Goal: Task Accomplishment & Management: Complete application form

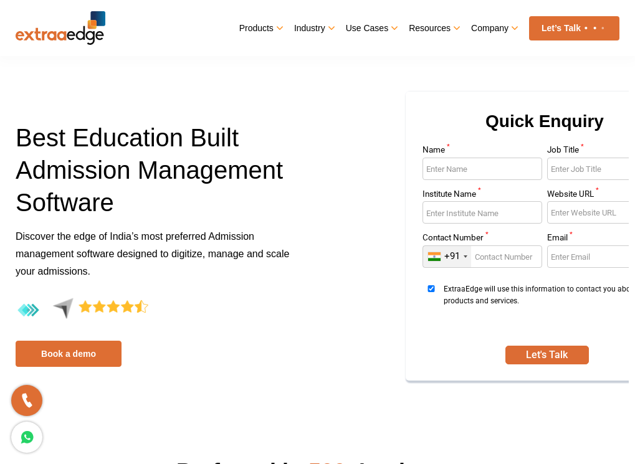
click at [462, 180] on input "Name *" at bounding box center [482, 169] width 120 height 22
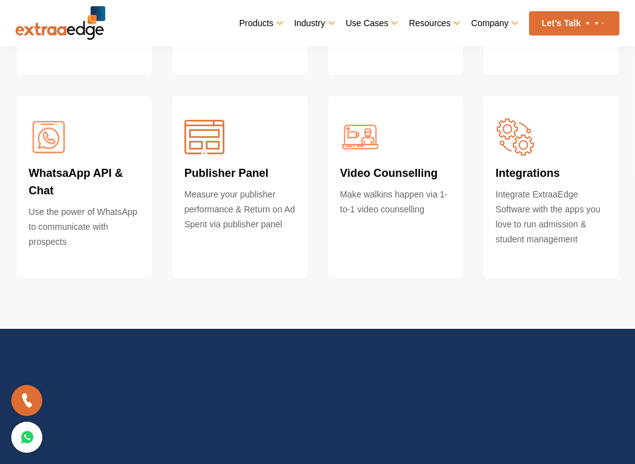
scroll to position [4068, 0]
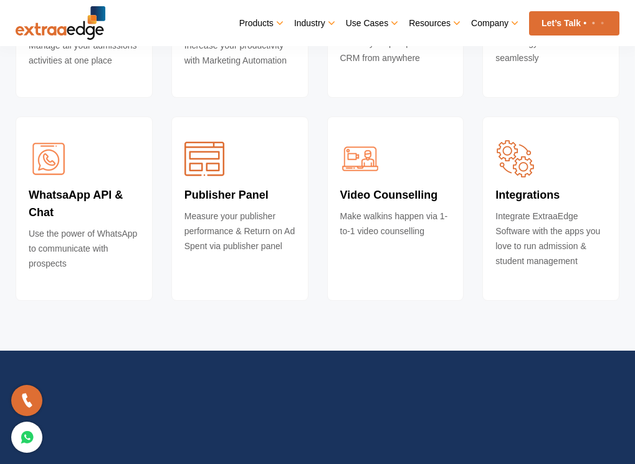
click at [84, 75] on p "Manage all your admissions activities at one place" at bounding box center [84, 56] width 111 height 37
click at [98, 38] on h4 "Lead Management System" at bounding box center [84, 18] width 111 height 40
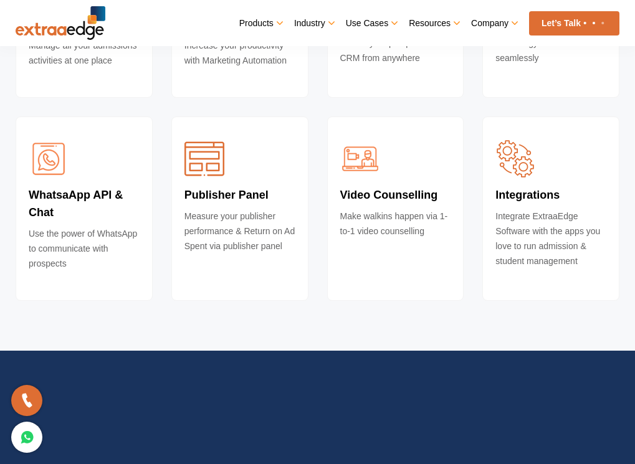
click at [98, 38] on h4 "Lead Management System" at bounding box center [84, 18] width 111 height 40
click at [108, 38] on h4 "Lead Management System" at bounding box center [84, 18] width 111 height 40
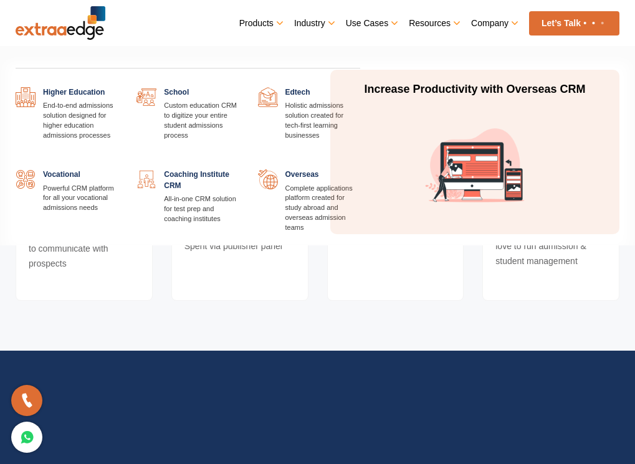
click at [294, 20] on link "Industry" at bounding box center [313, 22] width 39 height 17
click at [239, 87] on link at bounding box center [239, 87] width 0 height 0
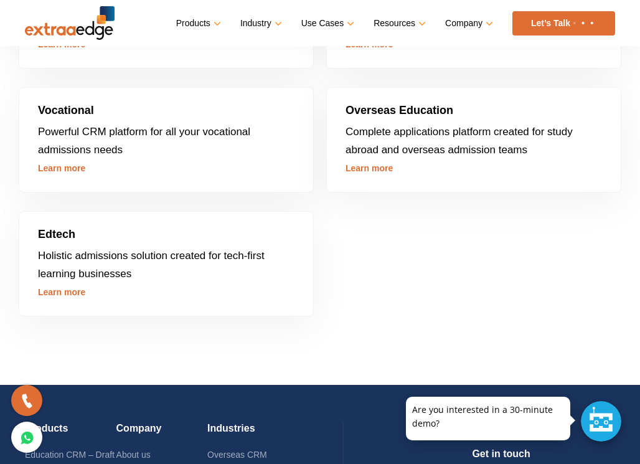
scroll to position [3362, 0]
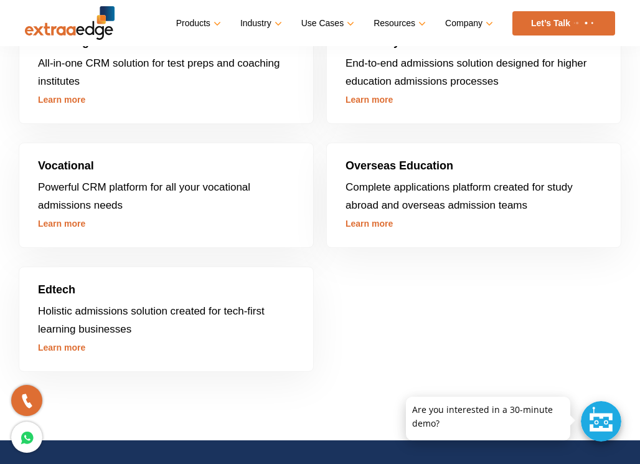
click at [62, 225] on link "Learn more" at bounding box center [61, 224] width 47 height 10
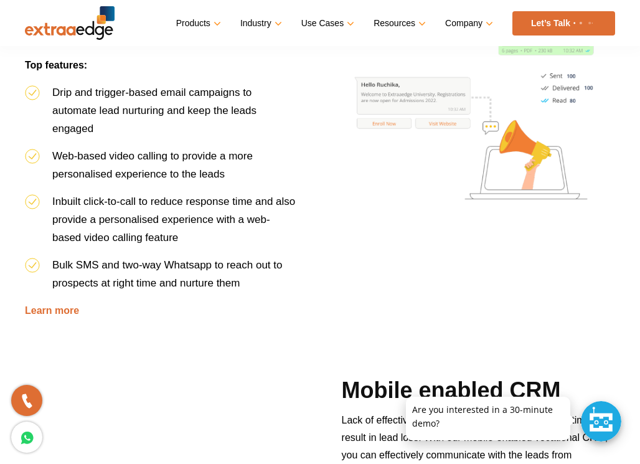
scroll to position [1806, 0]
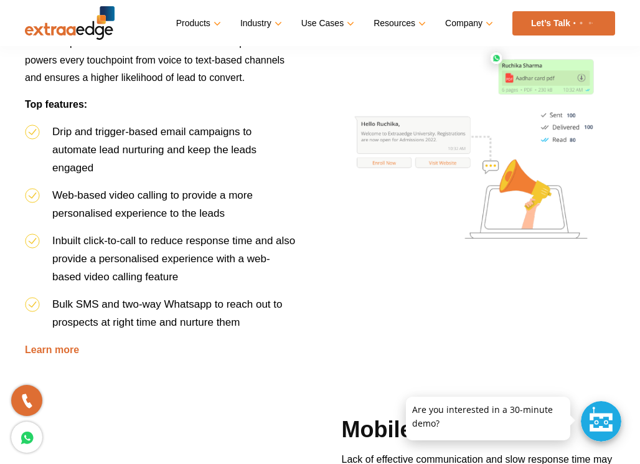
click at [391, 203] on img at bounding box center [472, 137] width 286 height 286
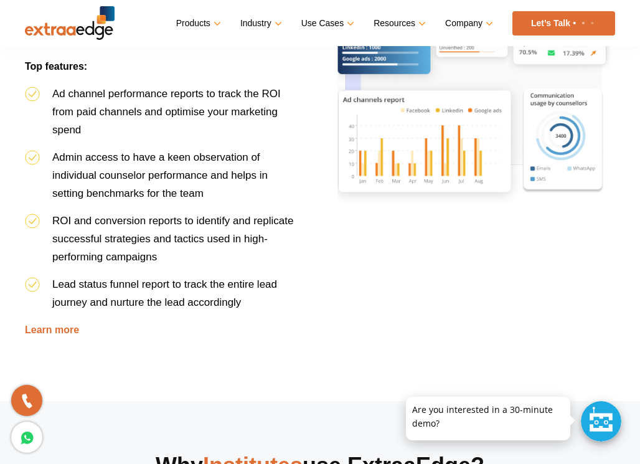
drag, startPoint x: 271, startPoint y: 151, endPoint x: 269, endPoint y: 173, distance: 21.9
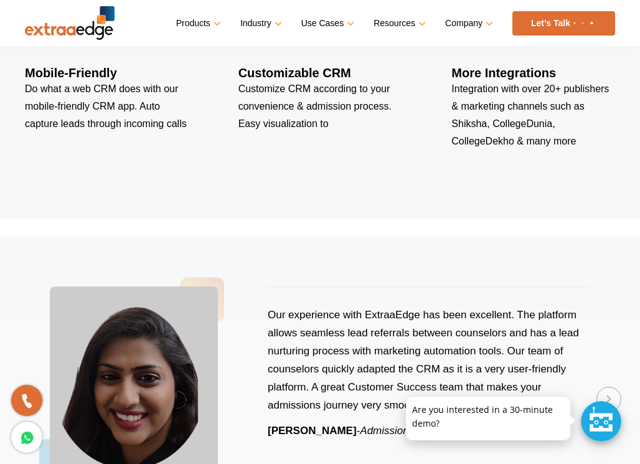
scroll to position [3186, 0]
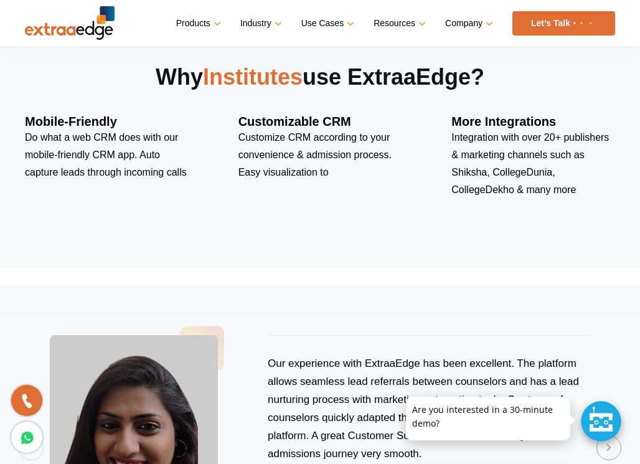
drag, startPoint x: 269, startPoint y: 175, endPoint x: 265, endPoint y: 198, distance: 23.5
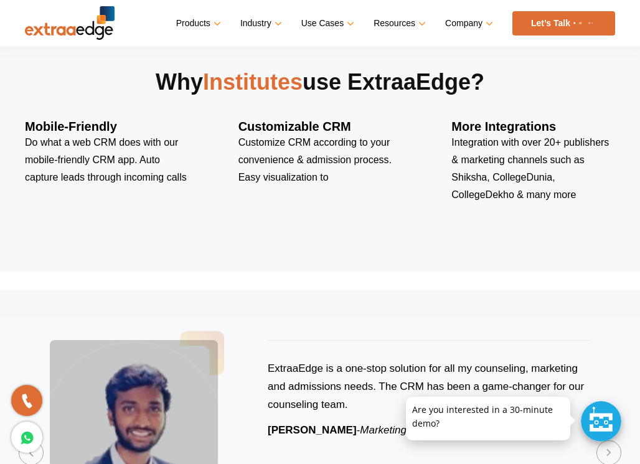
scroll to position [3221, 0]
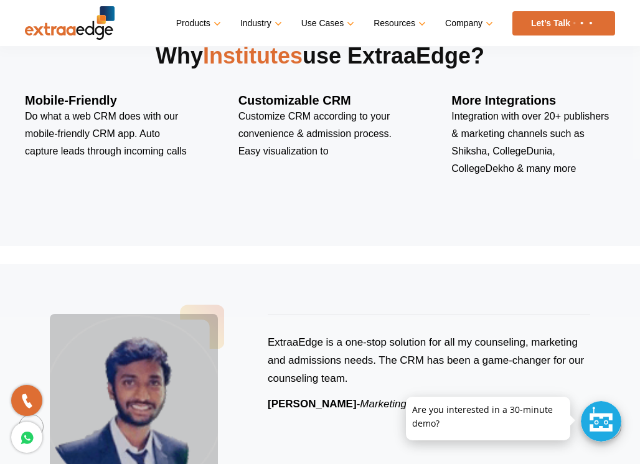
drag, startPoint x: 265, startPoint y: 198, endPoint x: 251, endPoint y: 273, distance: 76.0
drag, startPoint x: 251, startPoint y: 273, endPoint x: 159, endPoint y: 217, distance: 107.0
click at [159, 217] on section "Why Institutes use ExtraaEdge? Mobile-Friendly Do what a web CRM does with our …" at bounding box center [320, 118] width 640 height 255
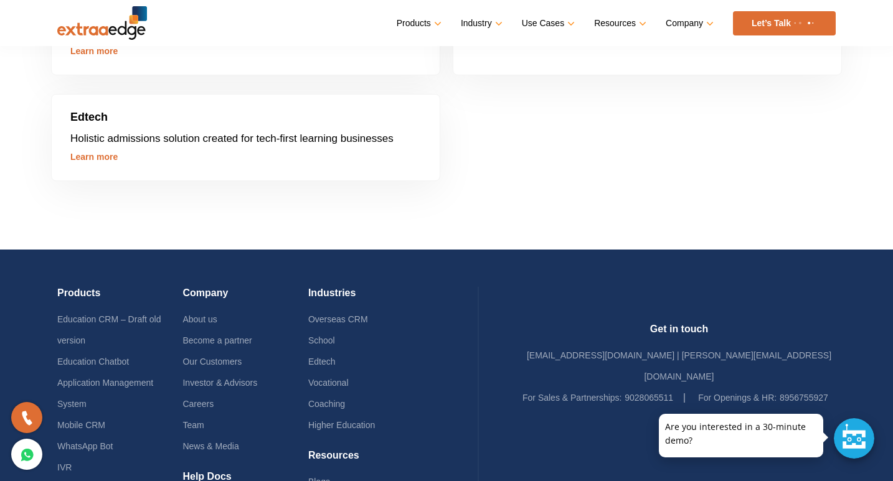
scroll to position [4086, 0]
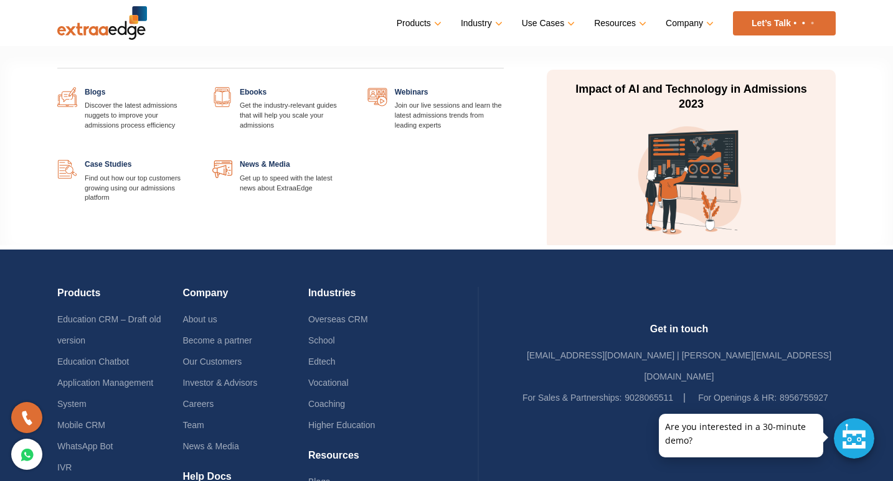
click at [607, 25] on link "Resources" at bounding box center [619, 23] width 50 height 18
click at [634, 23] on link "Resources" at bounding box center [619, 23] width 50 height 18
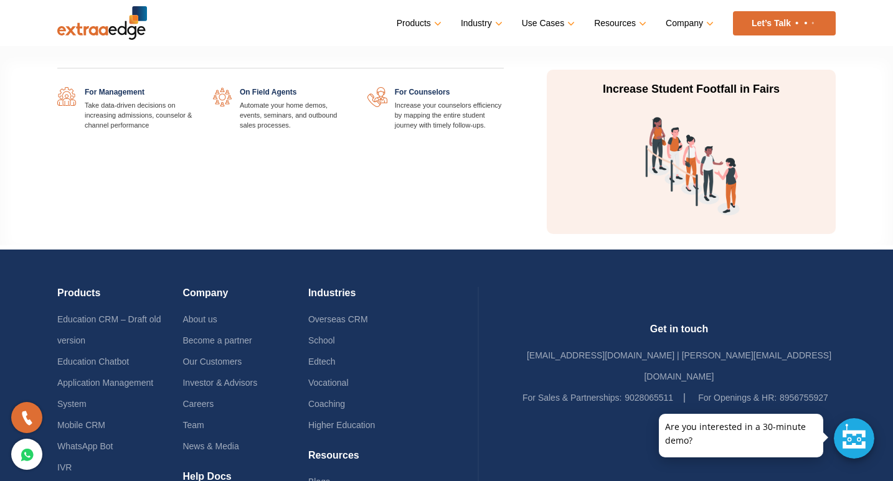
click at [564, 24] on link "Use Cases" at bounding box center [547, 23] width 50 height 18
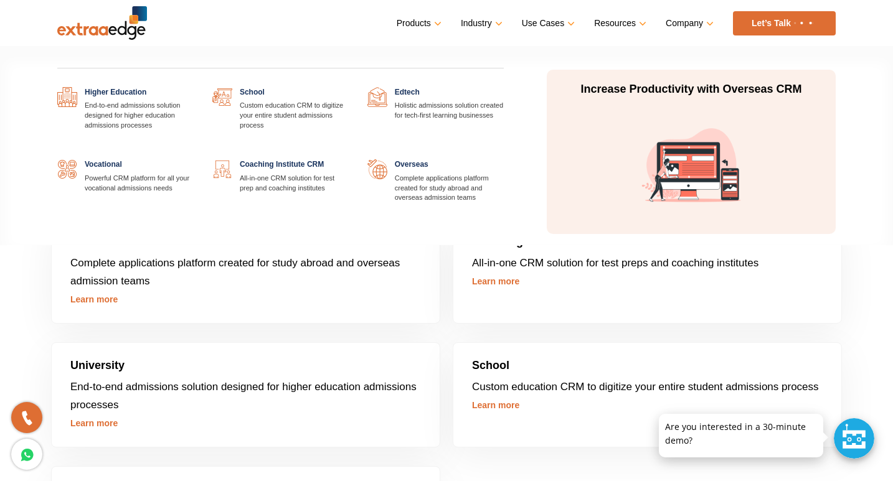
scroll to position [3673, 0]
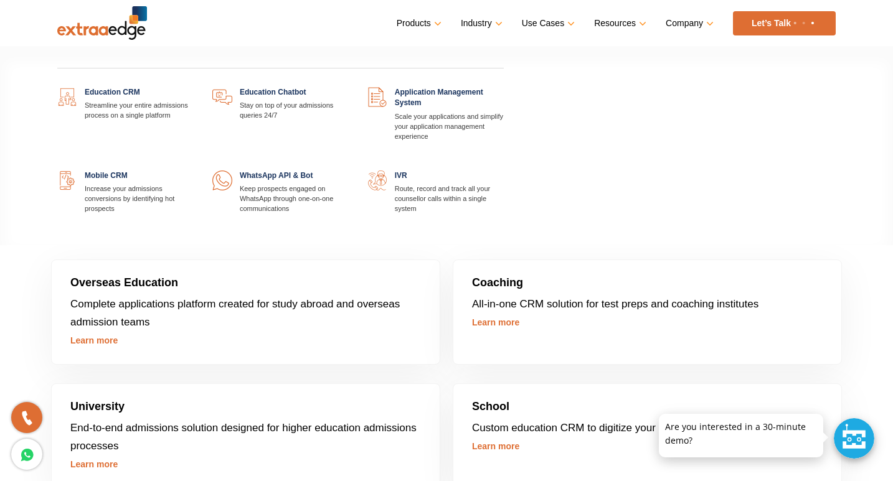
click at [428, 26] on link "Products" at bounding box center [418, 23] width 42 height 18
click at [349, 171] on link at bounding box center [349, 171] width 0 height 0
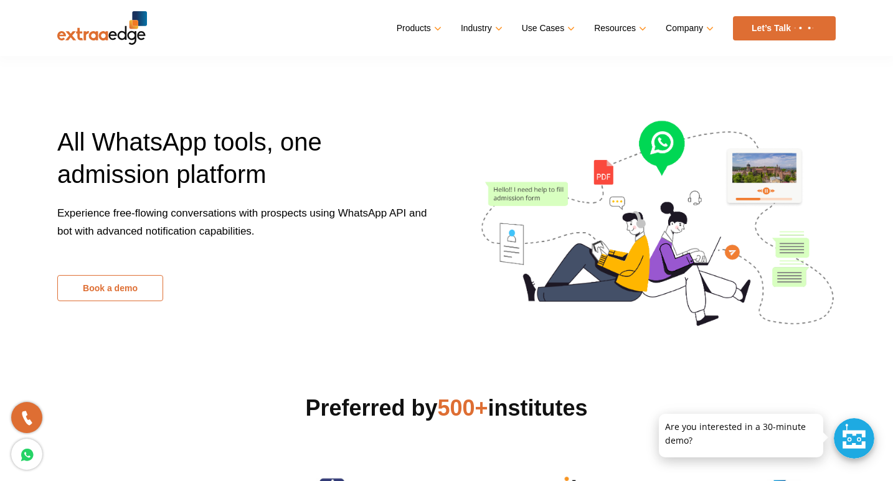
click at [93, 293] on link "Book a demo" at bounding box center [110, 288] width 106 height 26
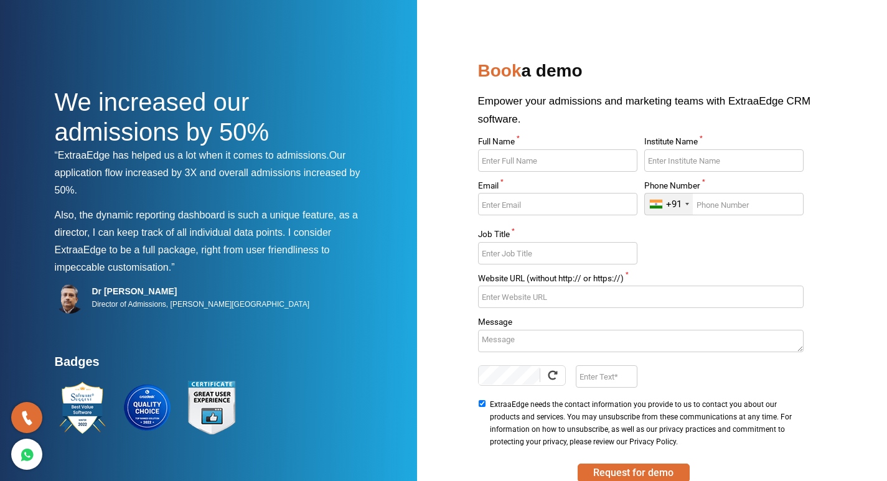
click at [574, 163] on input "Full Name *" at bounding box center [557, 160] width 159 height 22
type input "Anushiya"
click at [697, 162] on input "Institute Name *" at bounding box center [724, 160] width 159 height 22
type input "Anjac"
click at [587, 205] on input "Email *" at bounding box center [557, 204] width 159 height 22
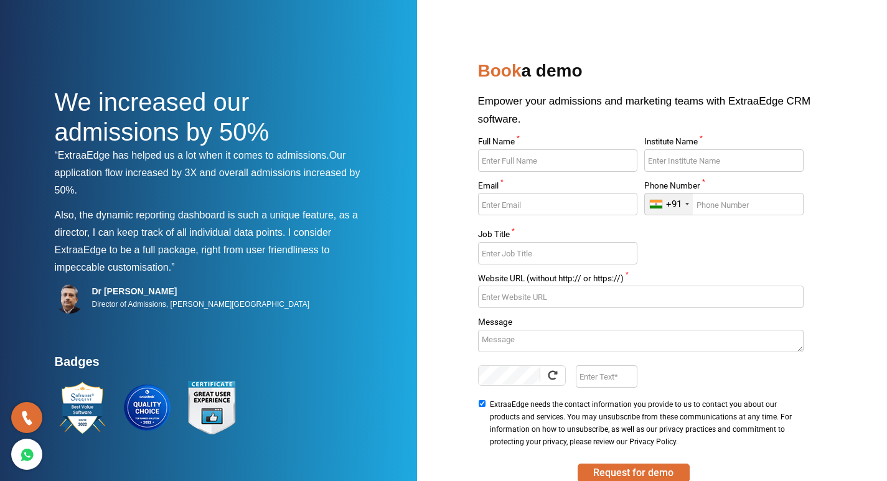
click at [535, 146] on label "Full Name *" at bounding box center [557, 144] width 159 height 12
click at [535, 149] on input "Full Name *" at bounding box center [557, 160] width 159 height 22
type input "Anusiya"
click at [661, 161] on input "Institute Name *" at bounding box center [724, 160] width 159 height 22
type input "Anjac"
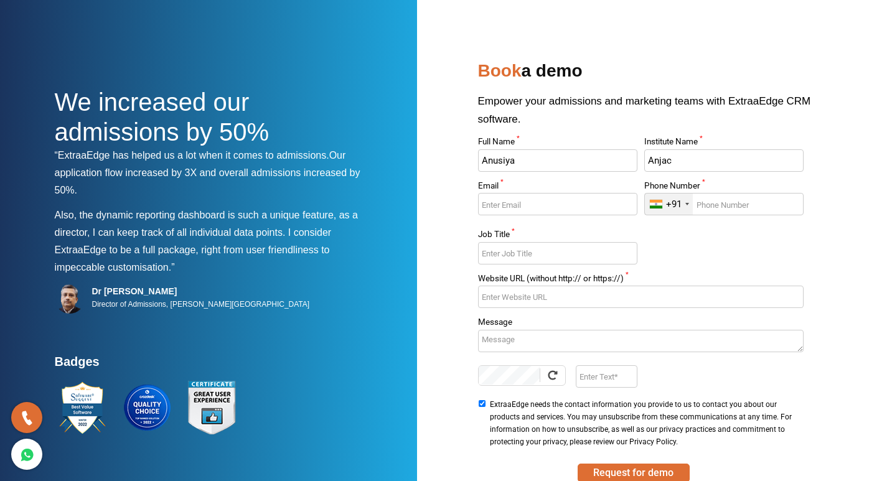
click at [548, 206] on input "Email *" at bounding box center [557, 204] width 159 height 22
type input "[EMAIL_ADDRESS][DOMAIN_NAME]"
click at [599, 262] on input "Job Title *" at bounding box center [557, 253] width 159 height 22
type input "College Admission System"
click at [634, 295] on input "Website URL (without http:// or https://) *" at bounding box center [641, 297] width 326 height 22
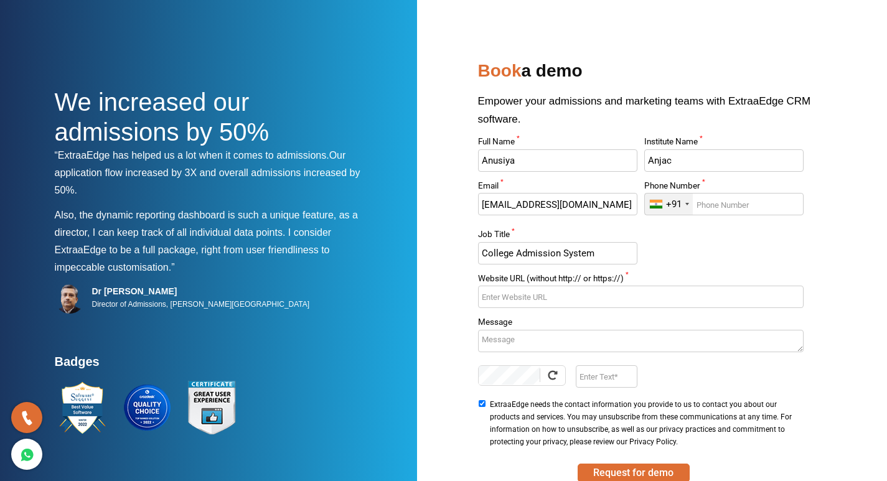
click at [540, 372] on div at bounding box center [540, 376] width 1 height 14
click at [605, 379] on input "Enter Text" at bounding box center [607, 377] width 62 height 22
type input "C"
paste input "v"
type input "ZvLC"
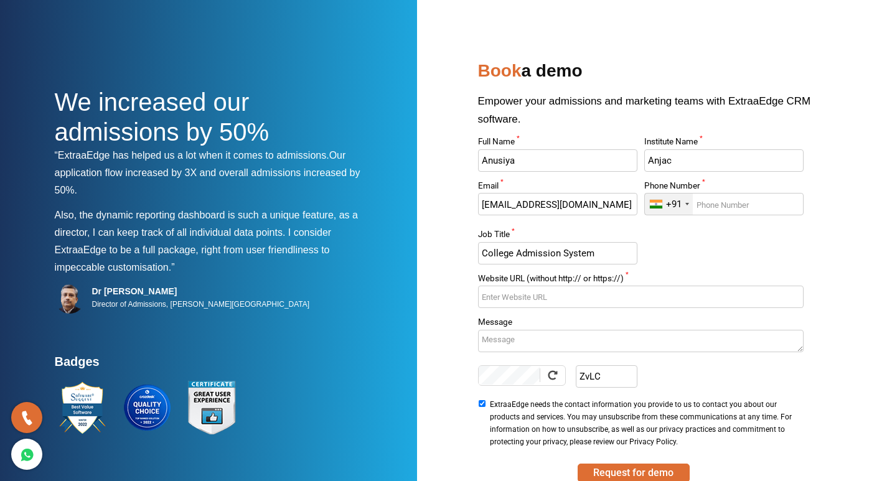
click at [586, 340] on textarea "Message" at bounding box center [641, 341] width 326 height 22
type textarea "ANUSIYA IS VERY BAD GIRL"
click at [514, 298] on input "Website URL (without http:// or https://) *" at bounding box center [641, 297] width 326 height 22
